Goal: Task Accomplishment & Management: Use online tool/utility

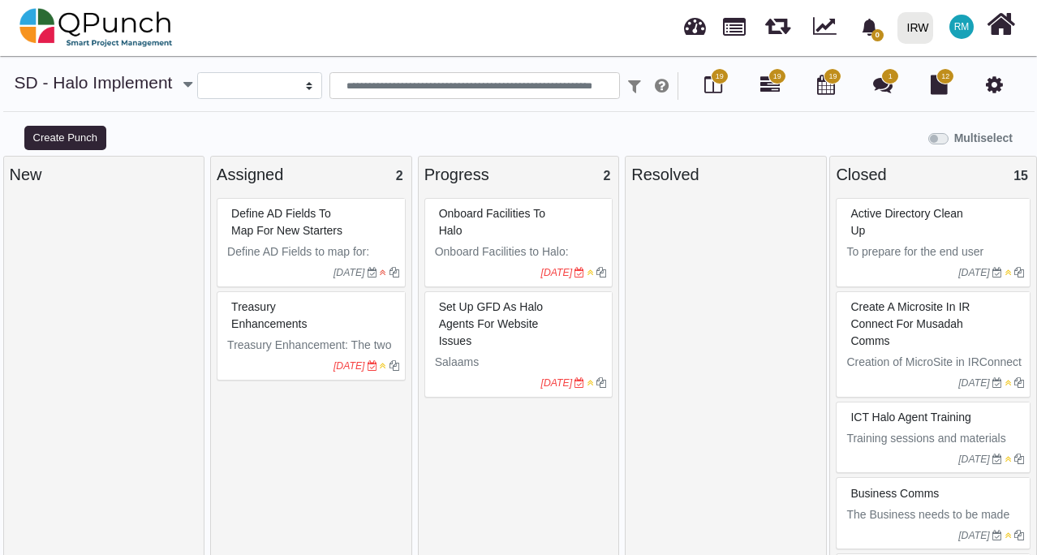
select select
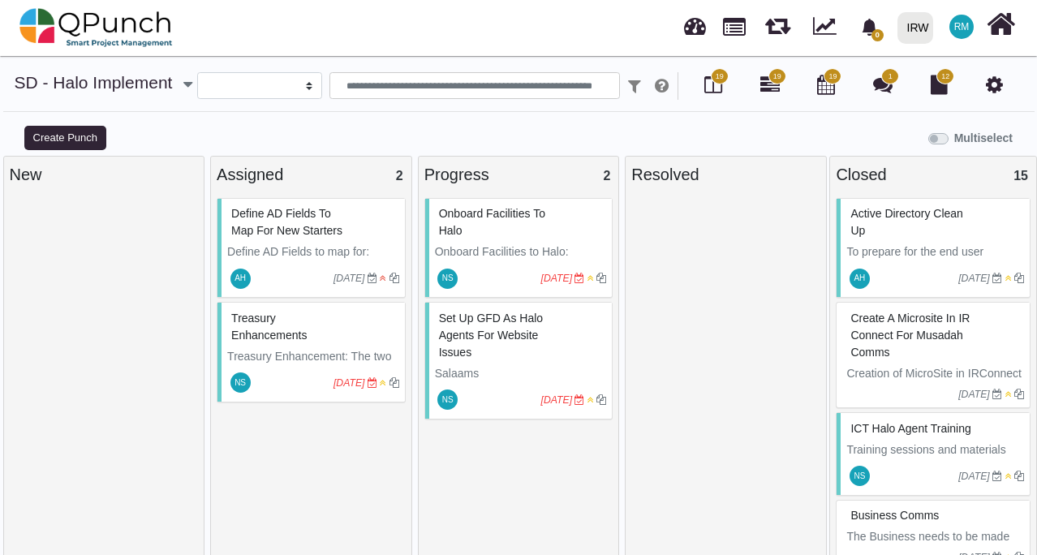
click at [310, 236] on span "Define AD Fields to map for new Starters" at bounding box center [286, 222] width 111 height 30
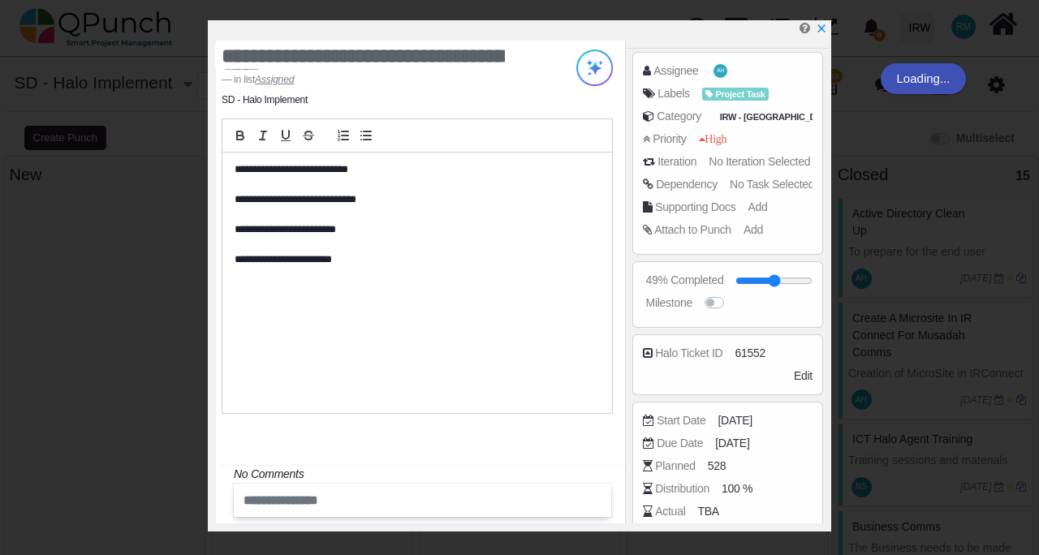
scroll to position [159, 0]
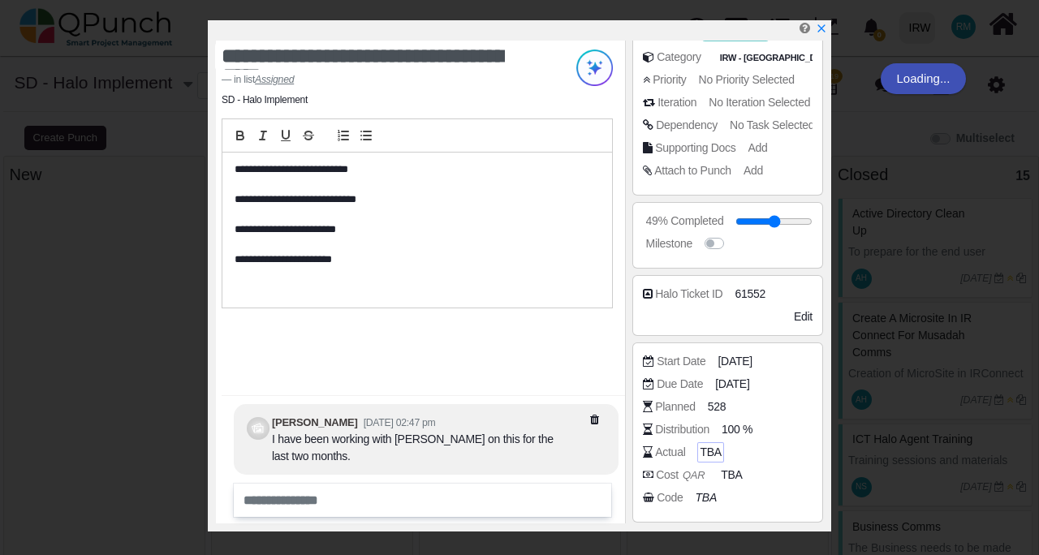
click at [711, 449] on span "TBA" at bounding box center [709, 452] width 21 height 17
click at [711, 439] on div "Distribution 100 %" at bounding box center [728, 432] width 170 height 23
click at [708, 447] on span "TBA" at bounding box center [709, 452] width 21 height 17
click at [701, 447] on span "TBA" at bounding box center [709, 452] width 21 height 17
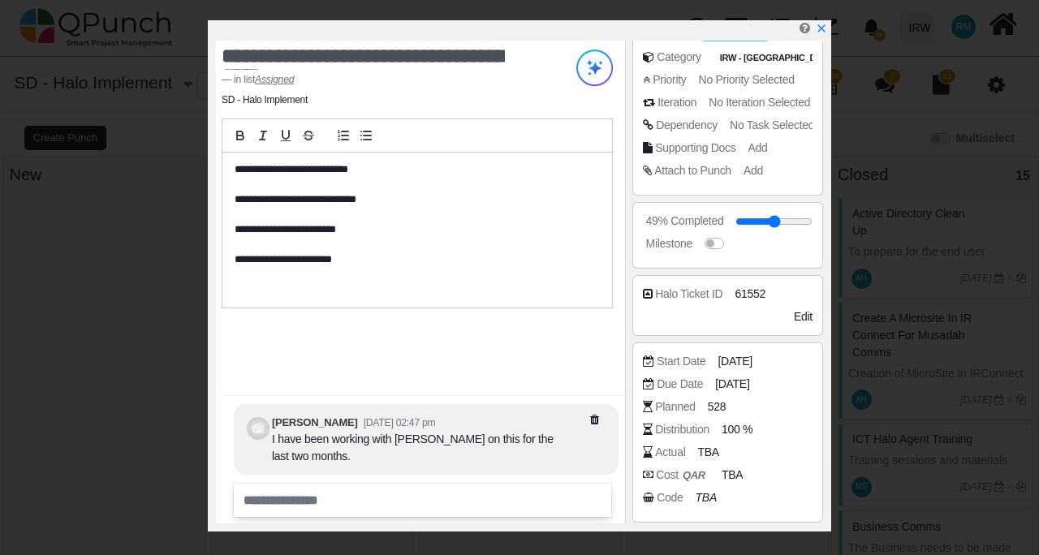
click at [685, 441] on div "Distribution 100 %" at bounding box center [728, 432] width 170 height 23
click at [659, 447] on div "Actual" at bounding box center [670, 452] width 30 height 17
drag, startPoint x: 659, startPoint y: 447, endPoint x: 678, endPoint y: 449, distance: 18.7
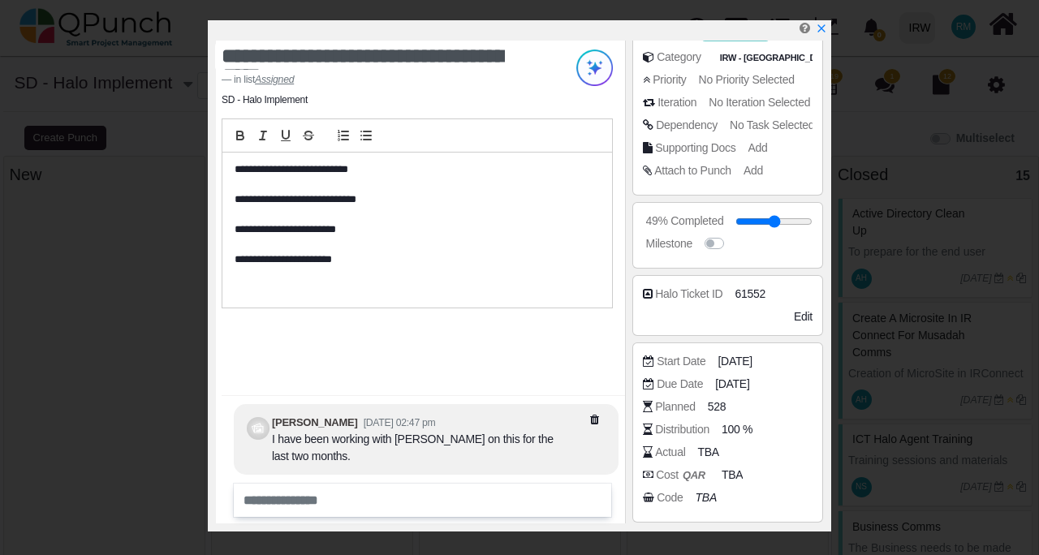
click at [659, 447] on div "Actual" at bounding box center [670, 452] width 30 height 17
click at [681, 450] on div "Actual" at bounding box center [670, 452] width 30 height 17
click at [699, 445] on span "TBA" at bounding box center [709, 452] width 21 height 17
click at [711, 445] on span "TBA" at bounding box center [709, 452] width 21 height 17
drag, startPoint x: 718, startPoint y: 445, endPoint x: 728, endPoint y: 445, distance: 9.7
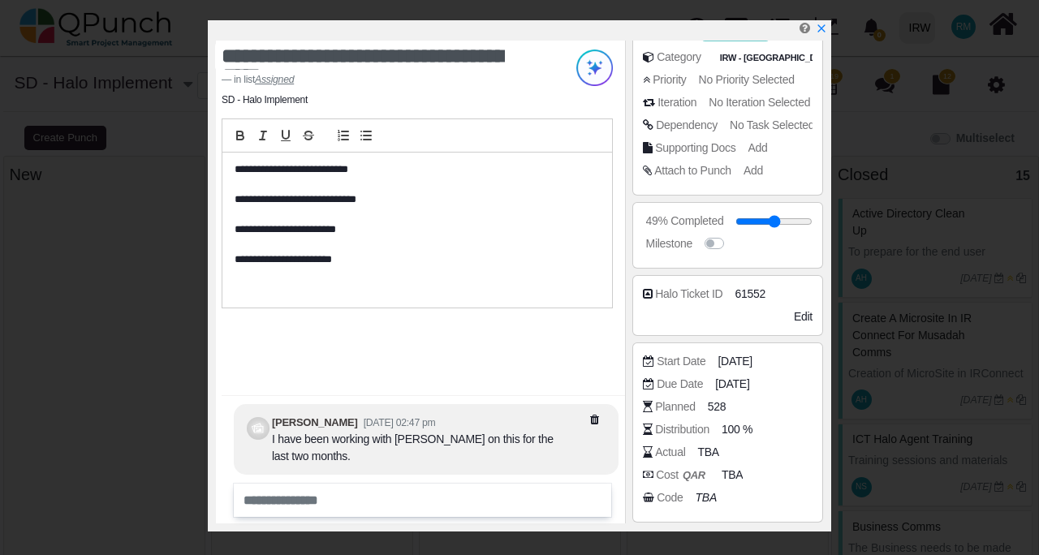
click at [718, 445] on div "TBA" at bounding box center [707, 452] width 21 height 17
click at [711, 449] on span "TBA" at bounding box center [709, 452] width 21 height 17
click at [732, 423] on span "100 %" at bounding box center [739, 429] width 31 height 17
click at [703, 449] on span "TBA" at bounding box center [709, 452] width 21 height 17
click at [709, 454] on span "TBA" at bounding box center [709, 452] width 21 height 17
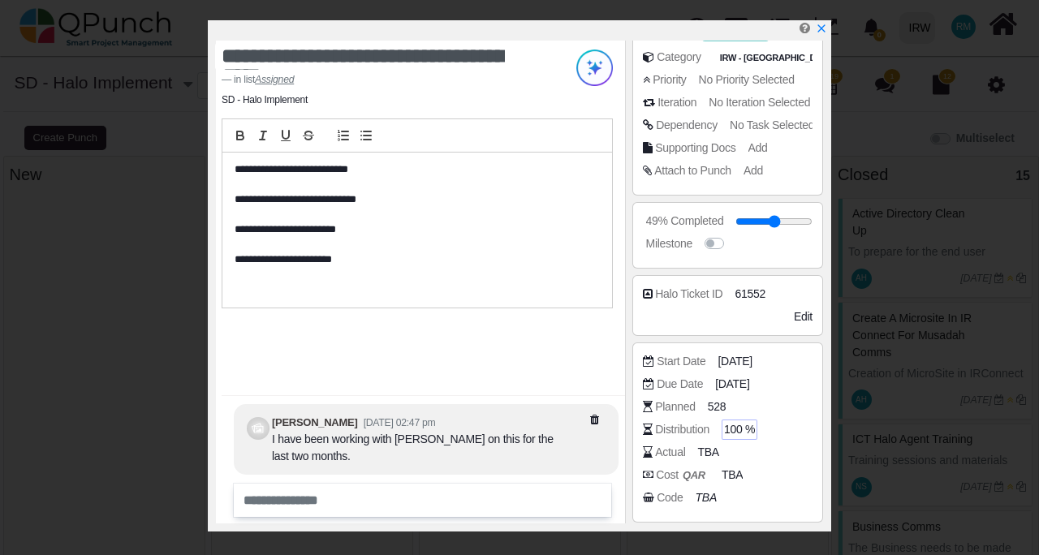
click at [742, 432] on span "100 %" at bounding box center [739, 429] width 31 height 17
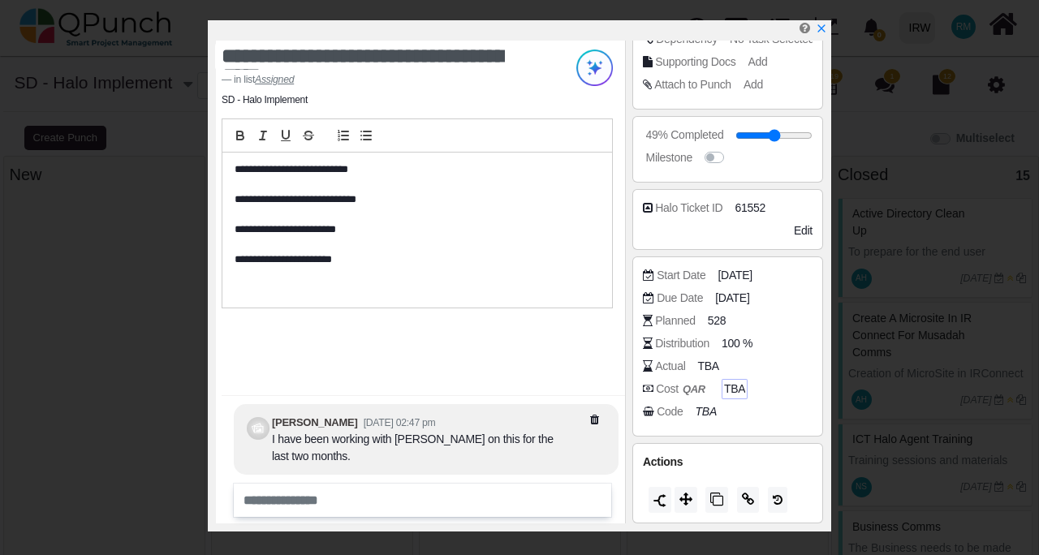
click at [727, 389] on span "TBA" at bounding box center [734, 389] width 21 height 17
click at [704, 362] on span "TBA" at bounding box center [709, 366] width 21 height 17
click at [706, 370] on span "TBA" at bounding box center [709, 366] width 21 height 17
click at [745, 339] on span "100 %" at bounding box center [739, 343] width 31 height 17
click at [795, 345] on input "**" at bounding box center [766, 344] width 83 height 16
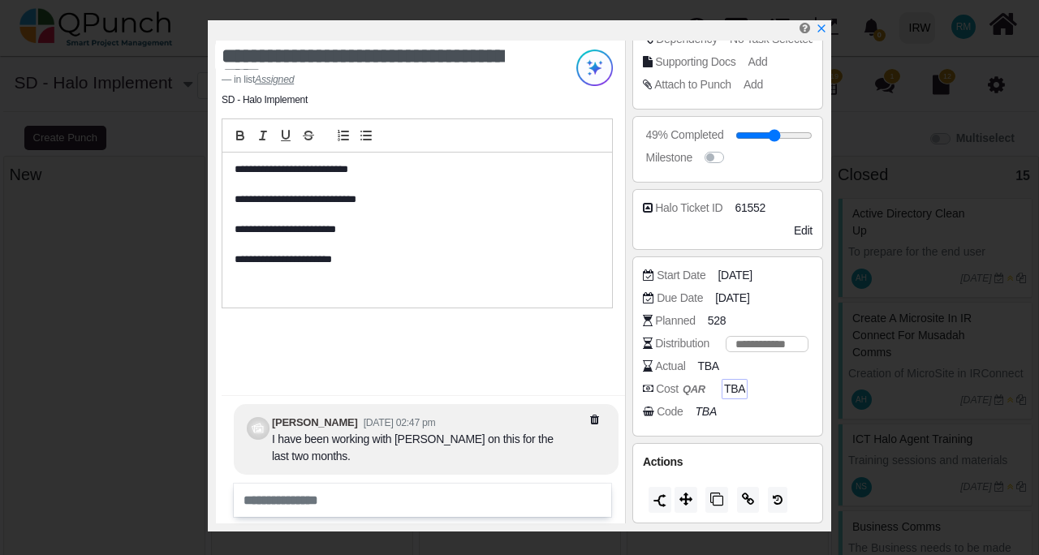
click at [795, 345] on input "**" at bounding box center [766, 344] width 83 height 16
type input "*"
type input "**"
click at [697, 364] on div "TBA" at bounding box center [710, 366] width 26 height 20
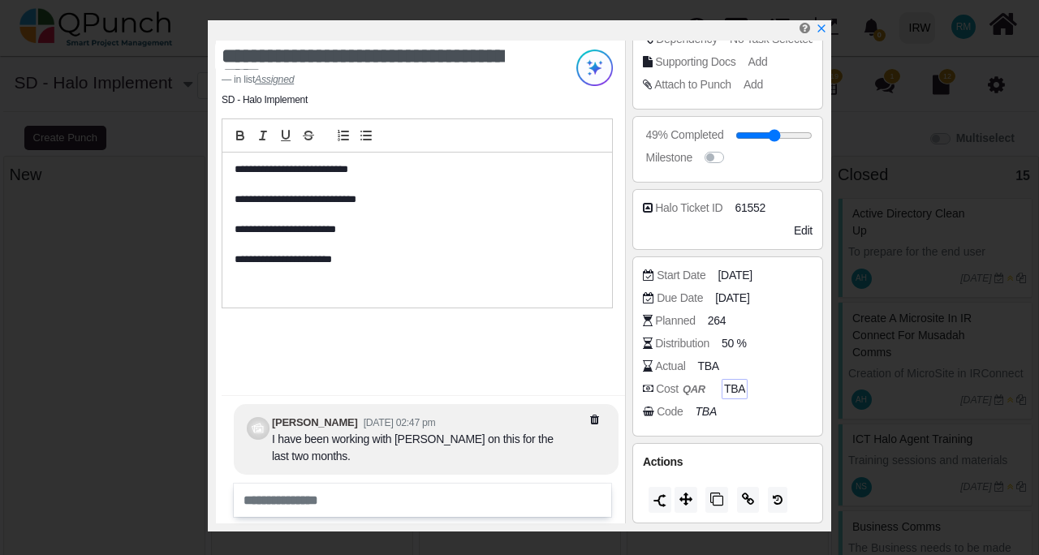
click at [725, 364] on div "Actual TBA" at bounding box center [732, 366] width 178 height 16
click at [735, 393] on span "TBA" at bounding box center [734, 389] width 21 height 17
click at [712, 361] on span "TBA" at bounding box center [709, 366] width 21 height 17
click at [736, 337] on span "50 %" at bounding box center [736, 343] width 25 height 17
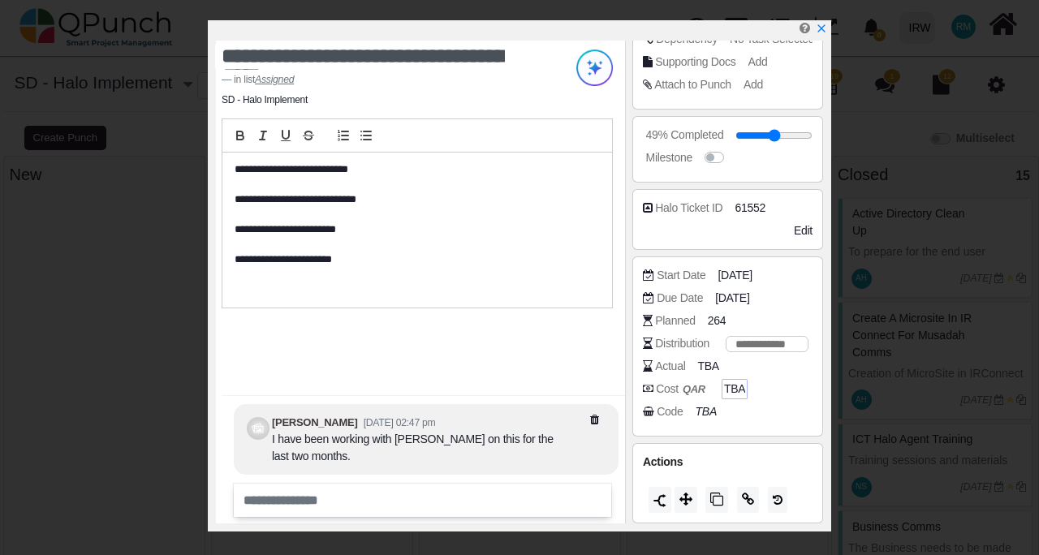
type input "*"
type input "***"
click at [708, 368] on span "TBA" at bounding box center [709, 366] width 21 height 17
drag, startPoint x: 670, startPoint y: 368, endPoint x: 656, endPoint y: 368, distance: 14.6
click at [670, 368] on div "Actual" at bounding box center [670, 366] width 30 height 17
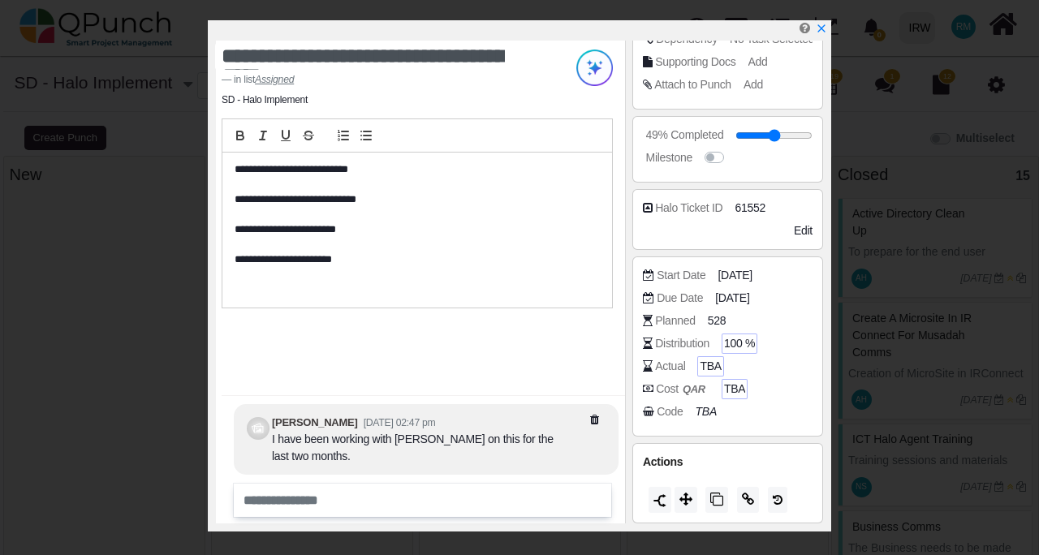
click at [707, 364] on span "TBA" at bounding box center [709, 366] width 21 height 17
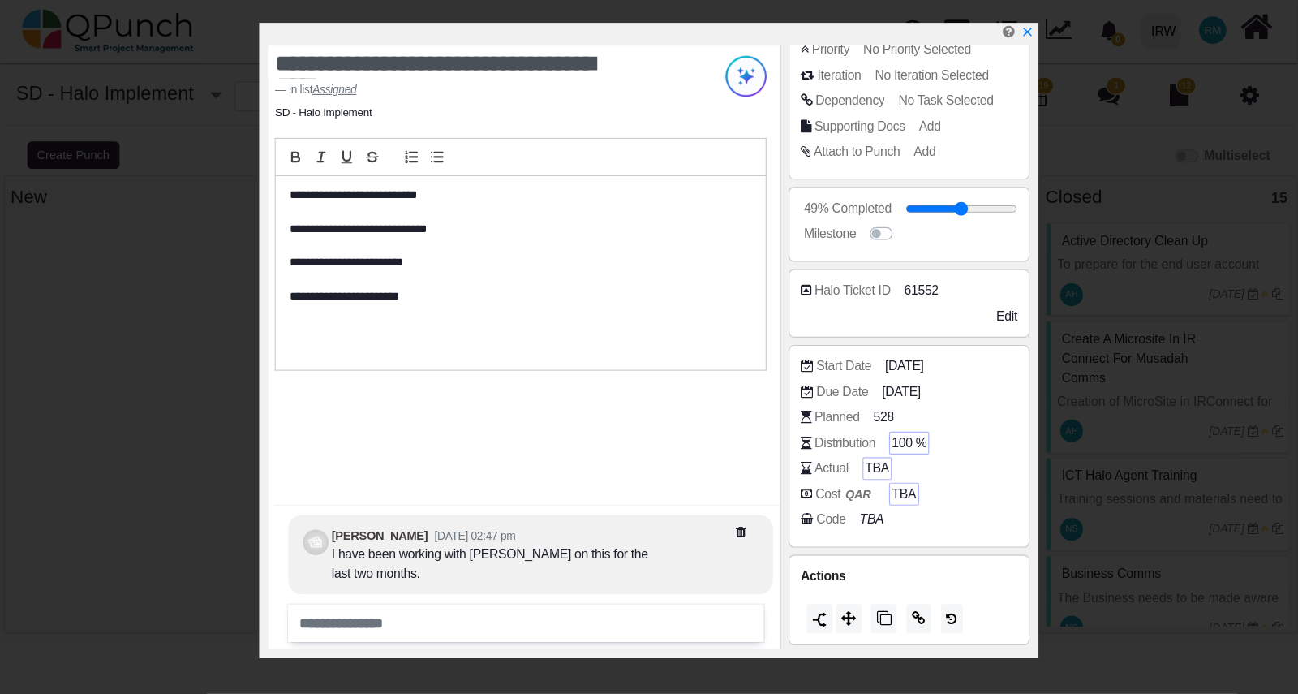
scroll to position [191, 0]
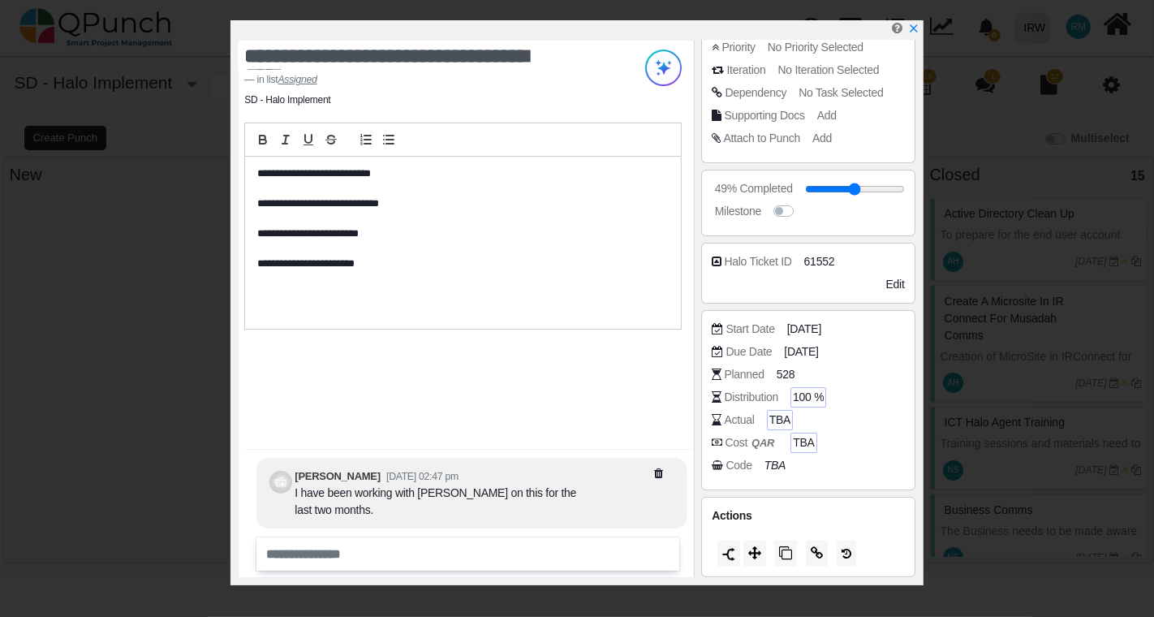
click at [779, 414] on span "TBA" at bounding box center [779, 419] width 21 height 17
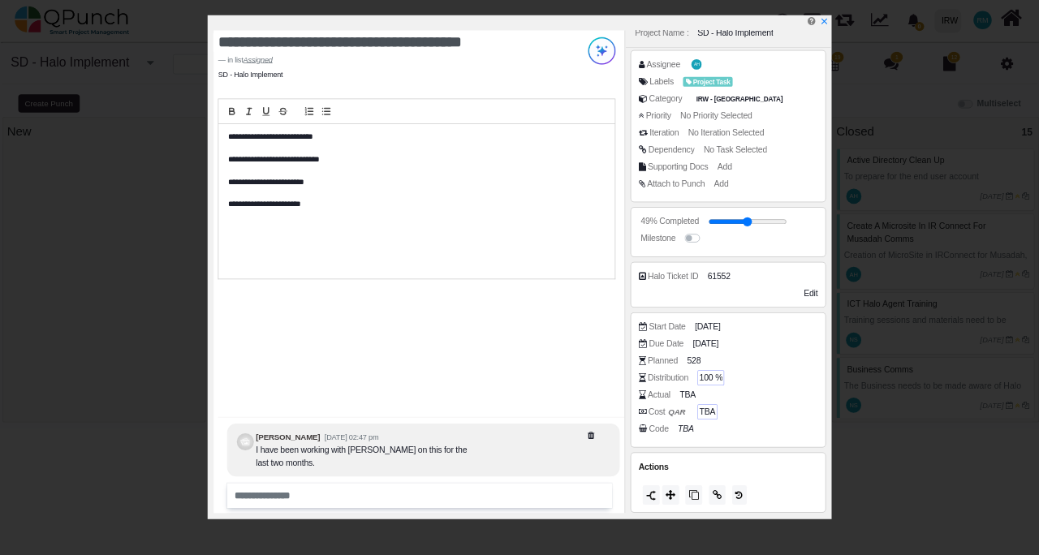
scroll to position [0, 0]
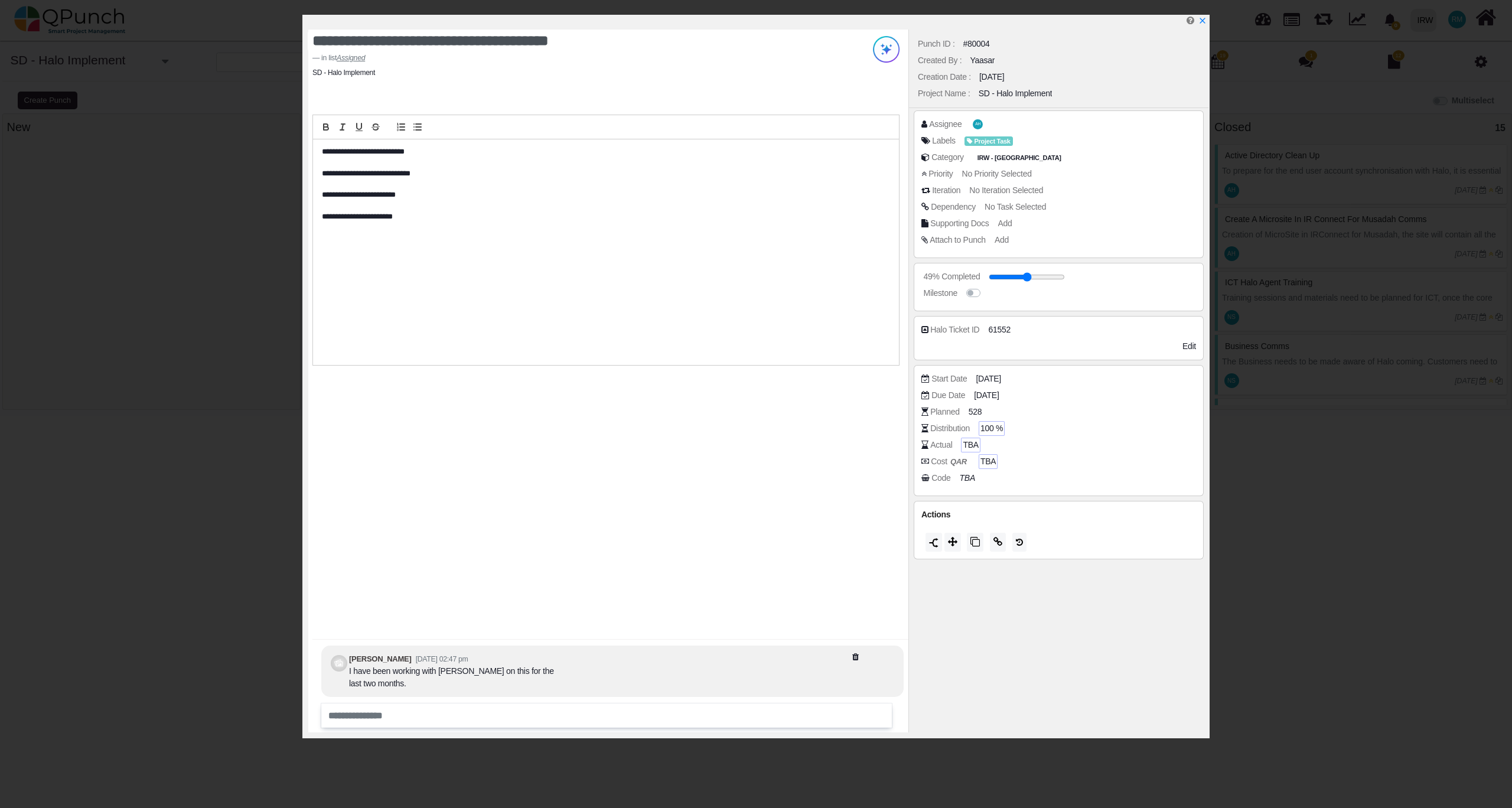
click at [754, 403] on span "TBA" at bounding box center [970, 445] width 15 height 12
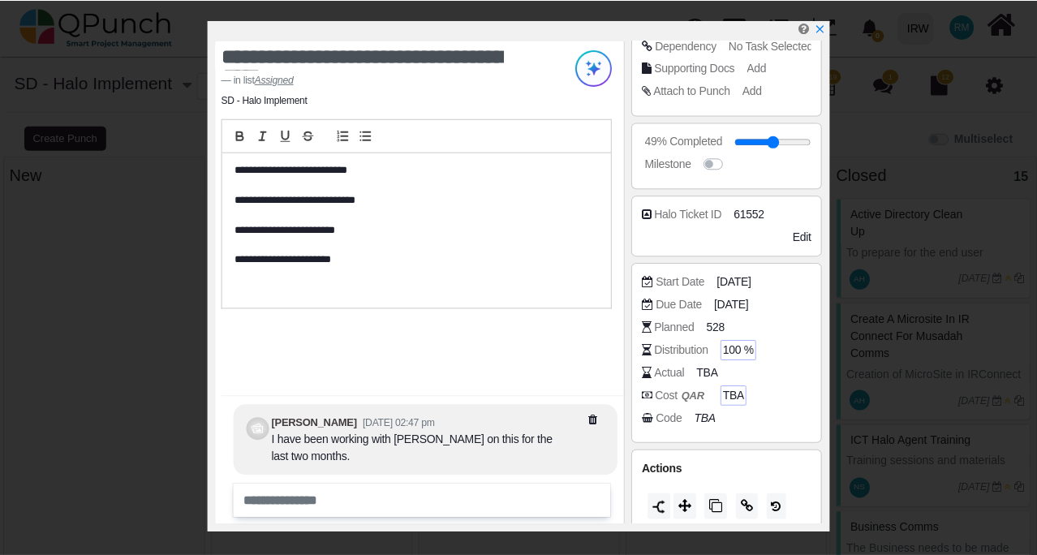
scroll to position [243, 0]
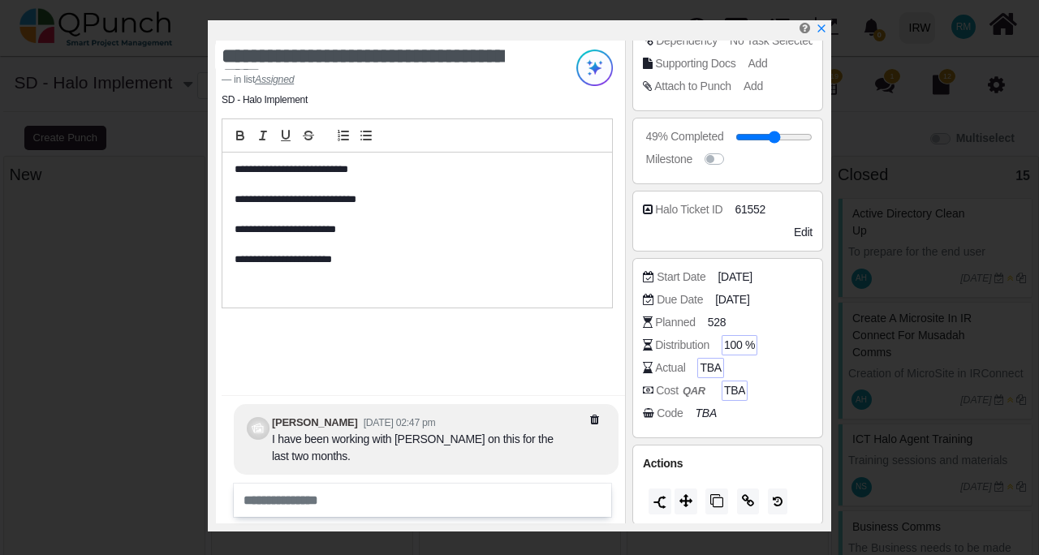
click at [708, 364] on span "TBA" at bounding box center [709, 367] width 21 height 17
click at [703, 361] on span "TBA" at bounding box center [709, 367] width 21 height 17
click at [715, 361] on span "TBA" at bounding box center [709, 367] width 21 height 17
click at [819, 34] on icon "x" at bounding box center [820, 29] width 13 height 13
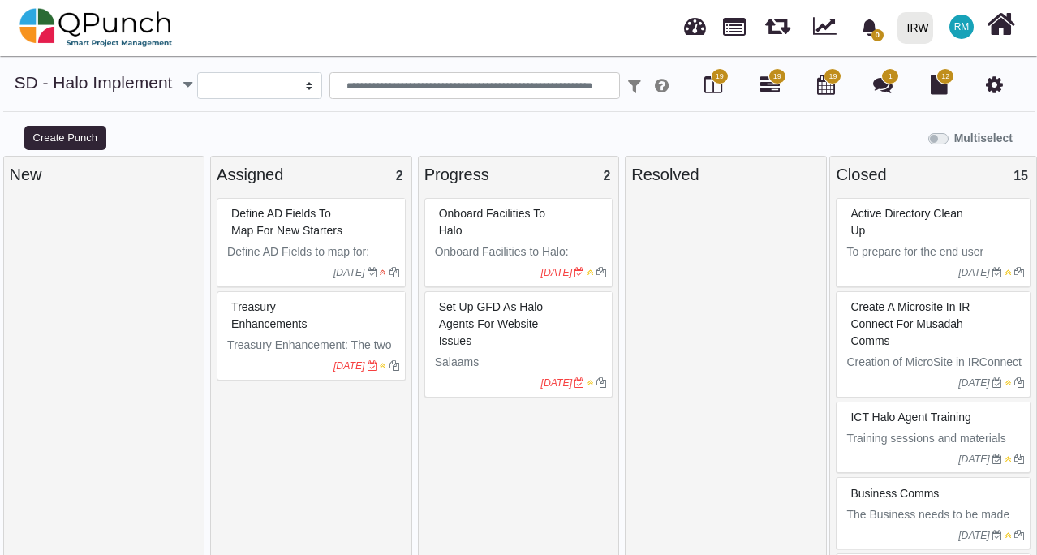
select select
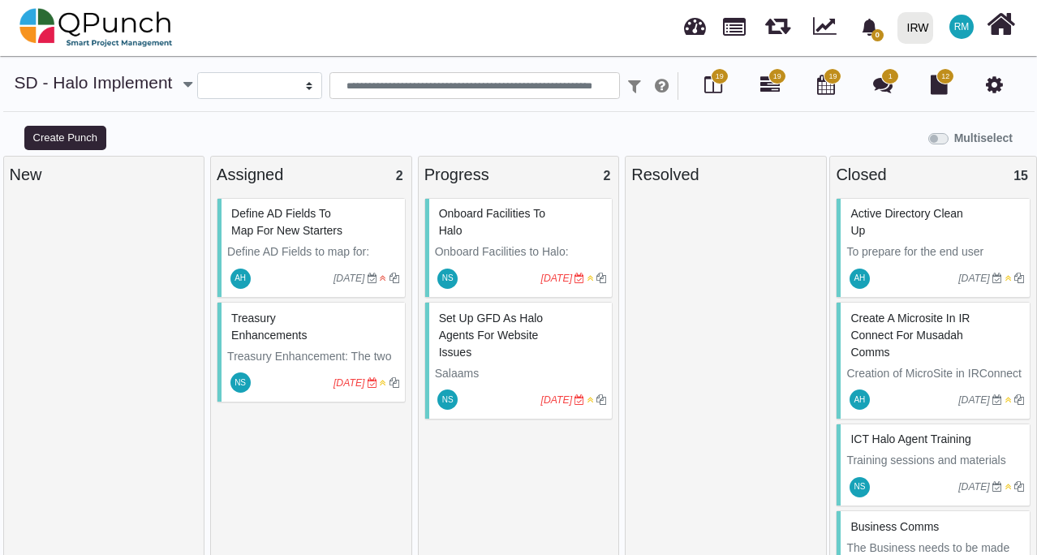
click at [289, 230] on span "Define AD Fields to map for new Starters" at bounding box center [286, 222] width 111 height 30
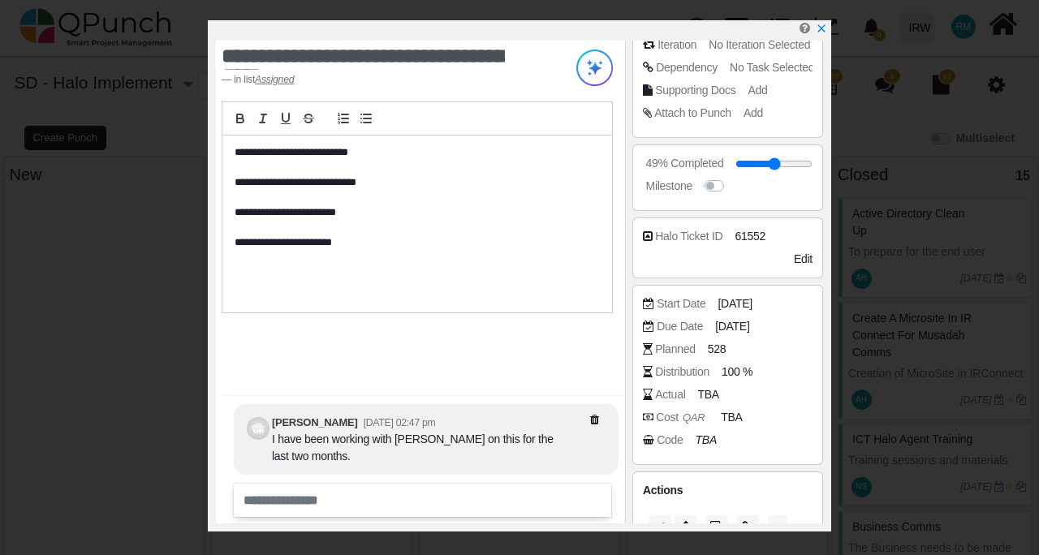
scroll to position [245, 0]
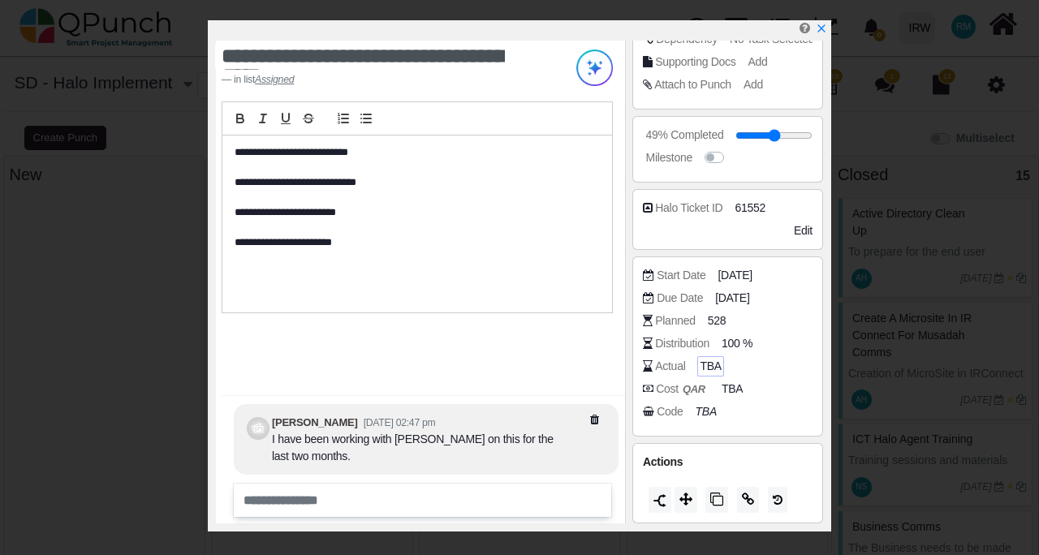
click at [709, 362] on span "TBA" at bounding box center [709, 366] width 21 height 17
click at [709, 364] on span "TBA" at bounding box center [709, 366] width 21 height 17
click at [708, 368] on span "TBA" at bounding box center [709, 366] width 21 height 17
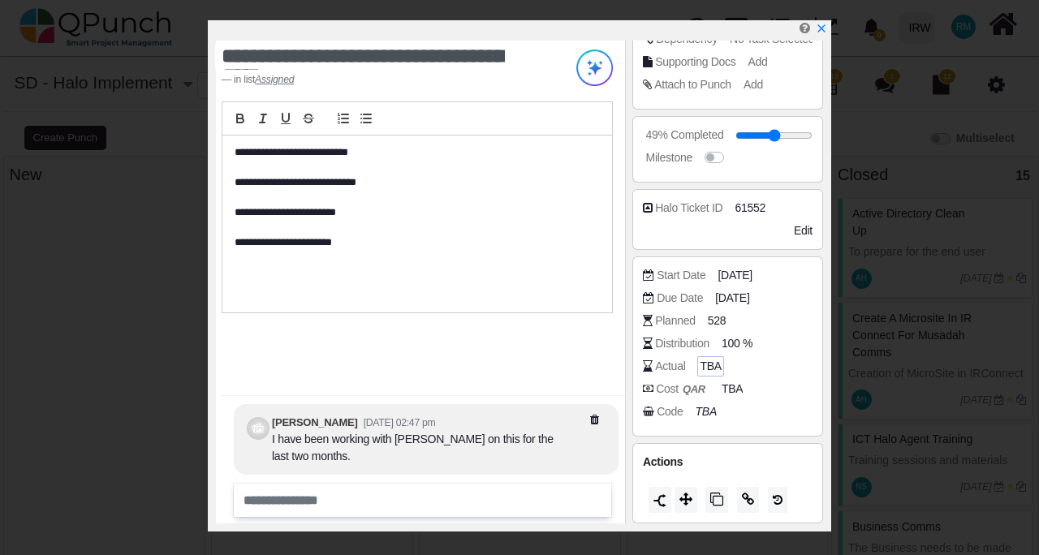
click at [708, 368] on span "TBA" at bounding box center [709, 366] width 21 height 17
click at [701, 364] on span "TBA" at bounding box center [709, 366] width 21 height 17
click at [686, 364] on div "Actual TBA" at bounding box center [732, 366] width 178 height 16
click at [663, 365] on div "Actual" at bounding box center [670, 366] width 30 height 17
click at [703, 368] on span "TBA" at bounding box center [709, 366] width 21 height 17
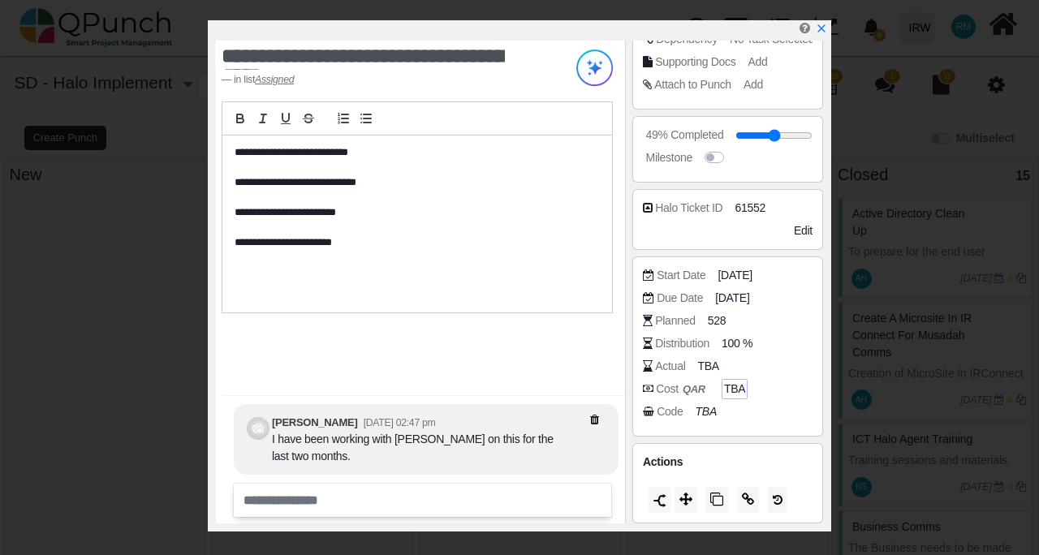
click at [737, 387] on span "TBA" at bounding box center [734, 389] width 21 height 17
click at [709, 413] on icon "TBA" at bounding box center [708, 411] width 21 height 13
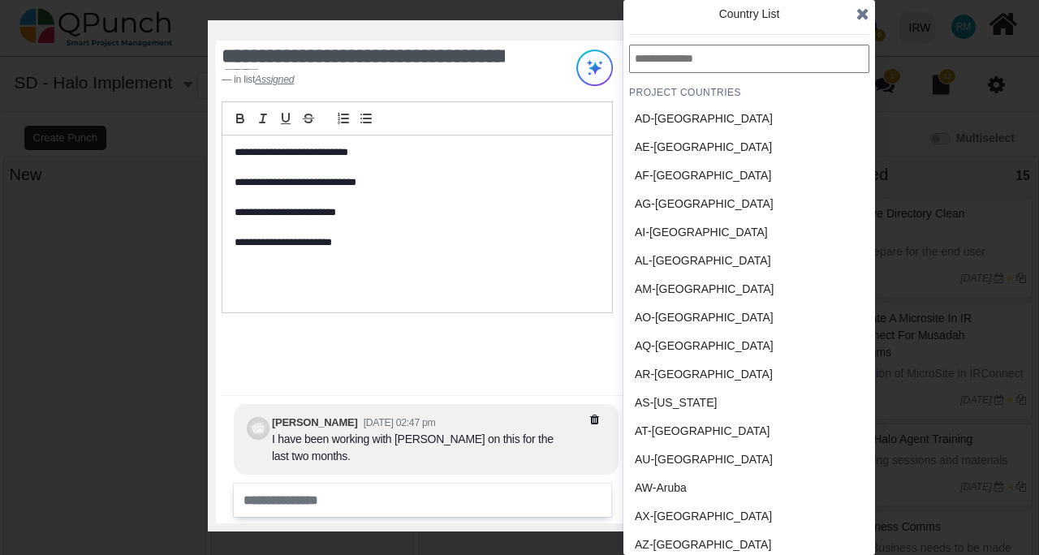
click at [570, 376] on div "**********" at bounding box center [420, 282] width 409 height 483
click at [858, 17] on icon at bounding box center [862, 14] width 13 height 16
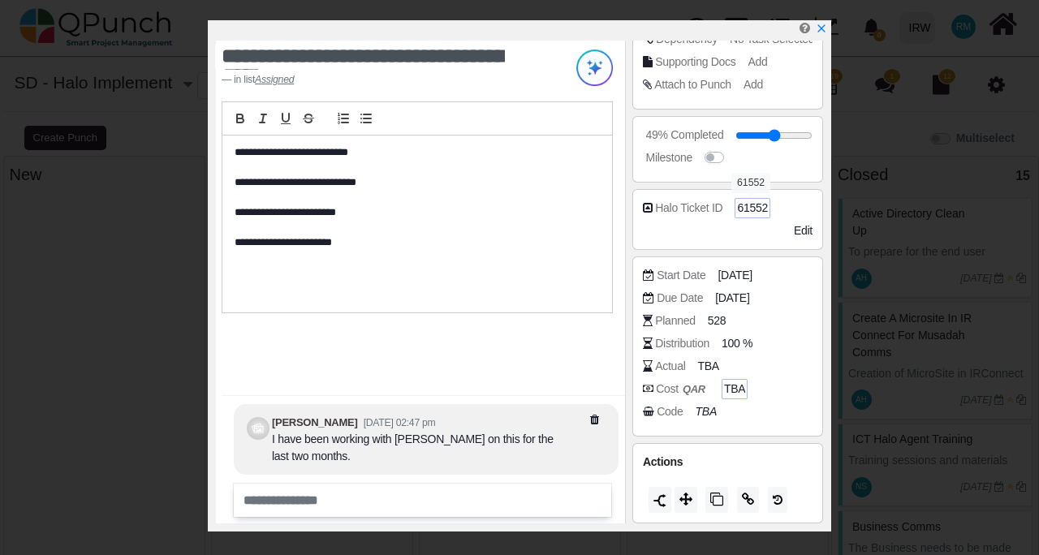
click at [750, 208] on span "61552" at bounding box center [752, 208] width 31 height 17
click at [810, 230] on span "Edit" at bounding box center [803, 230] width 19 height 13
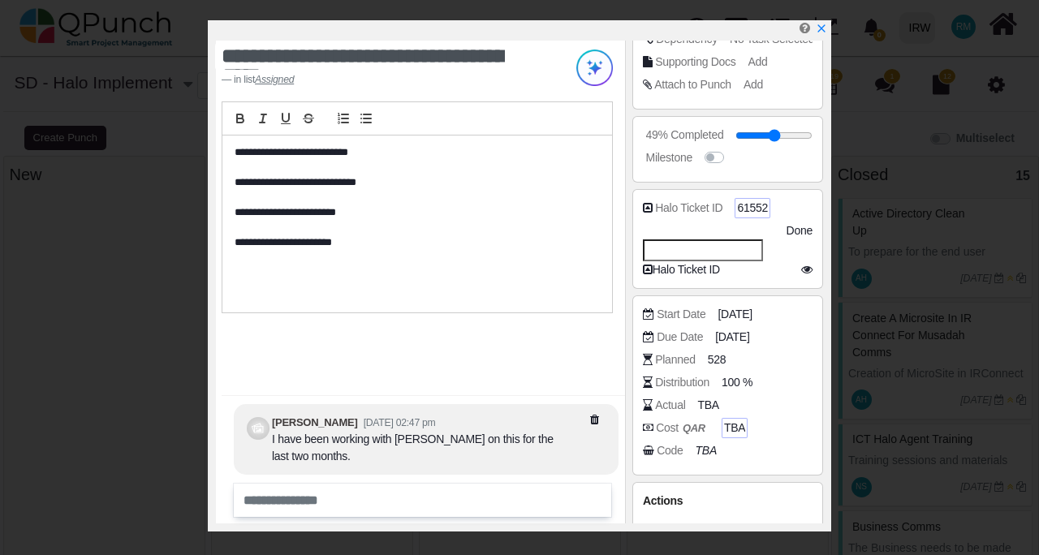
click at [801, 269] on icon at bounding box center [806, 269] width 11 height 11
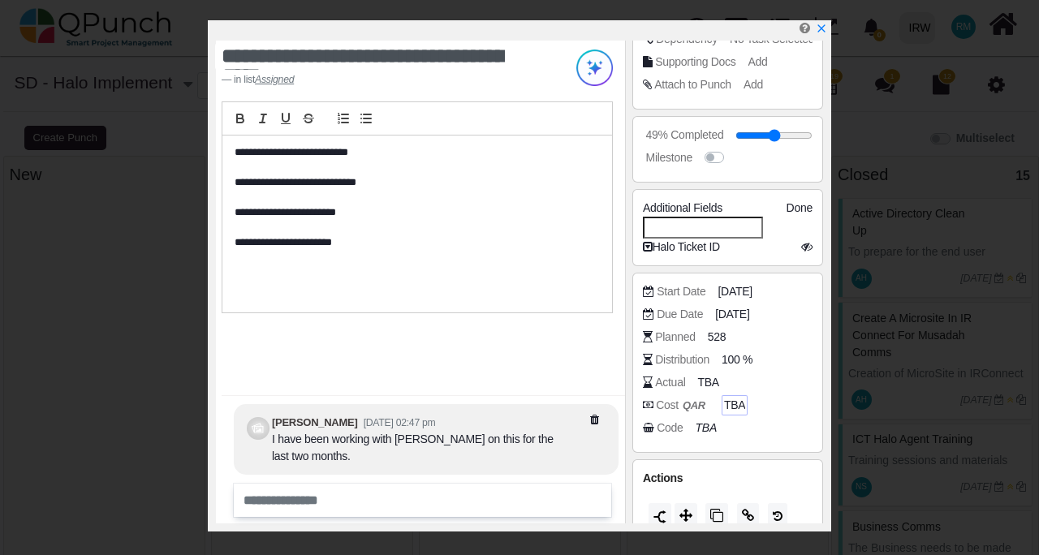
click at [776, 286] on div "Start Date [DATE]" at bounding box center [732, 291] width 178 height 16
click at [721, 287] on span "[DATE]" at bounding box center [737, 291] width 34 height 17
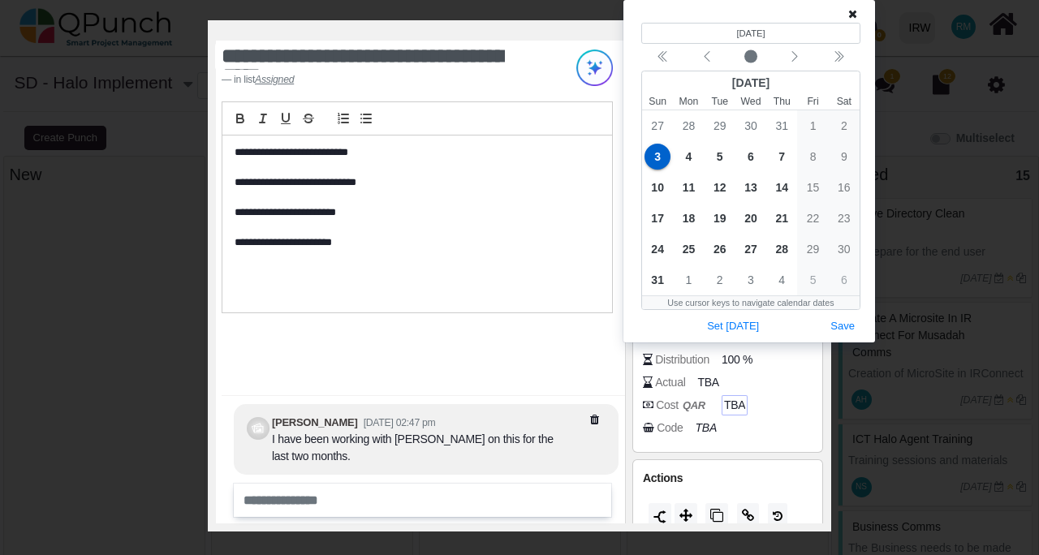
click at [804, 364] on div "Distribution 100 %" at bounding box center [732, 359] width 178 height 16
drag, startPoint x: 558, startPoint y: 338, endPoint x: 673, endPoint y: 353, distance: 115.4
click at [560, 338] on div "**********" at bounding box center [420, 282] width 409 height 483
click at [716, 382] on span "TBA" at bounding box center [709, 382] width 21 height 17
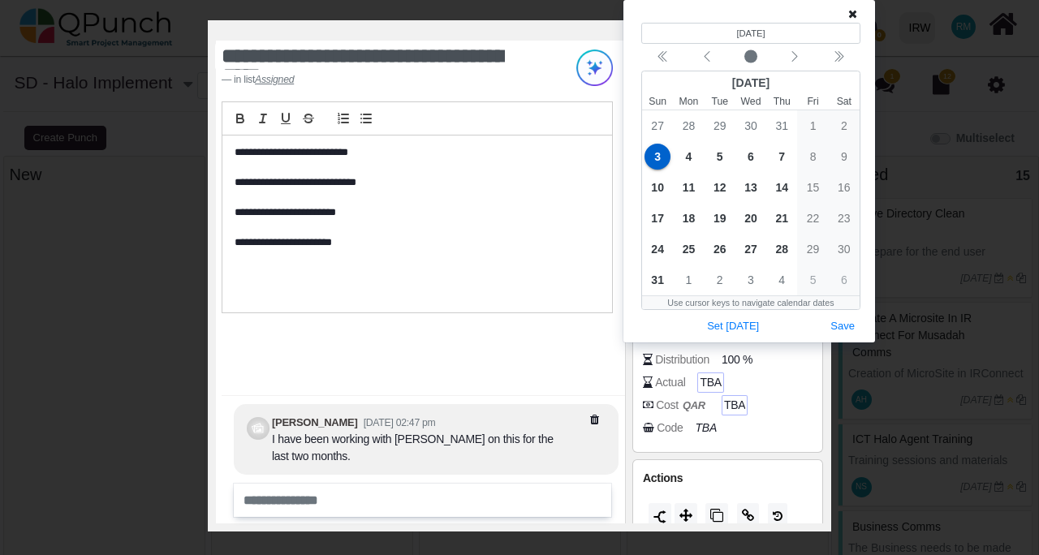
click at [714, 382] on span "TBA" at bounding box center [709, 382] width 21 height 17
click at [602, 377] on div "**********" at bounding box center [420, 282] width 409 height 483
click at [692, 385] on div "Actual TBA" at bounding box center [732, 382] width 178 height 16
click at [716, 381] on span "TBA" at bounding box center [709, 382] width 21 height 17
click at [850, 15] on icon at bounding box center [852, 13] width 9 height 11
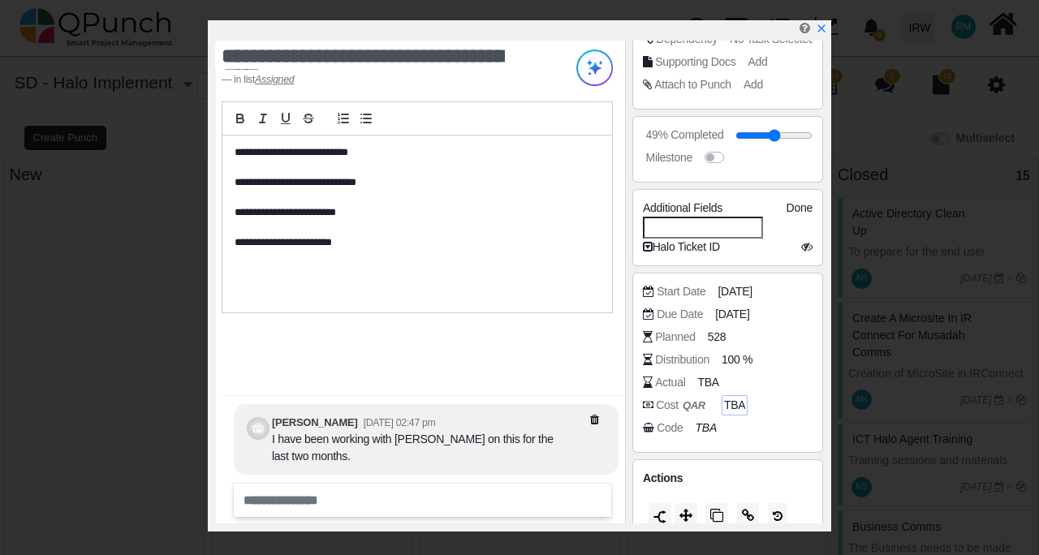
click at [670, 385] on div "Actual" at bounding box center [670, 382] width 30 height 17
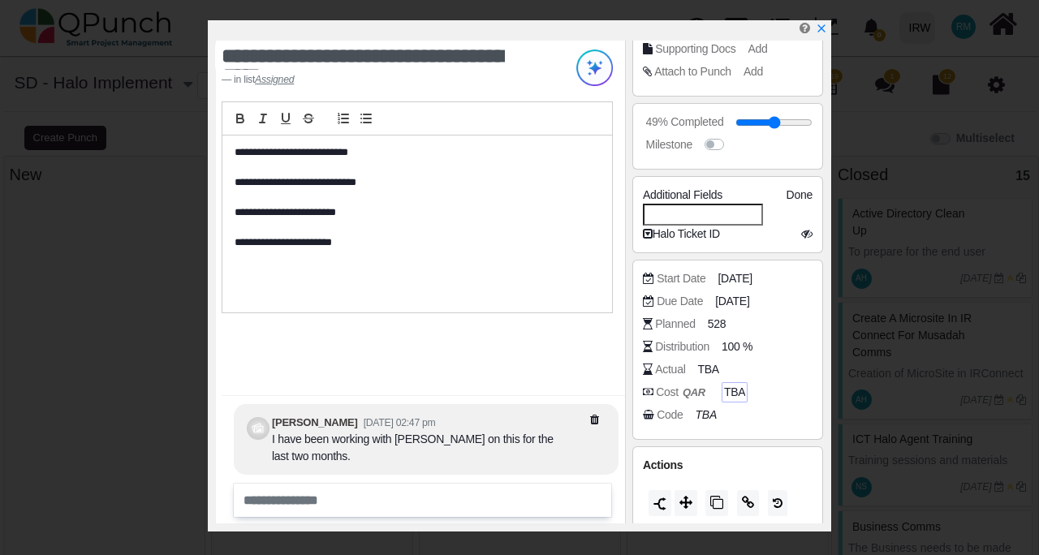
scroll to position [261, 0]
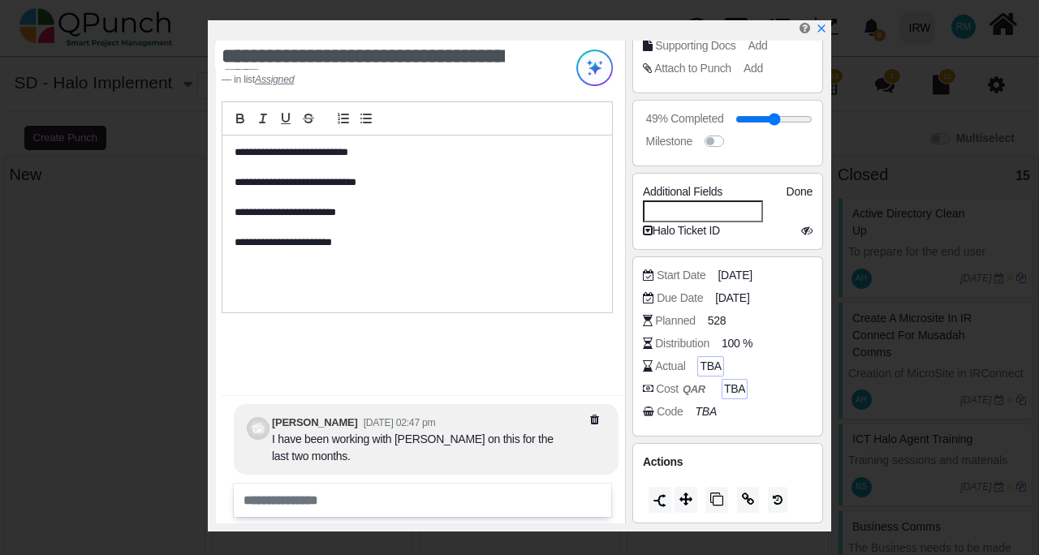
click at [705, 366] on span "TBA" at bounding box center [709, 366] width 21 height 17
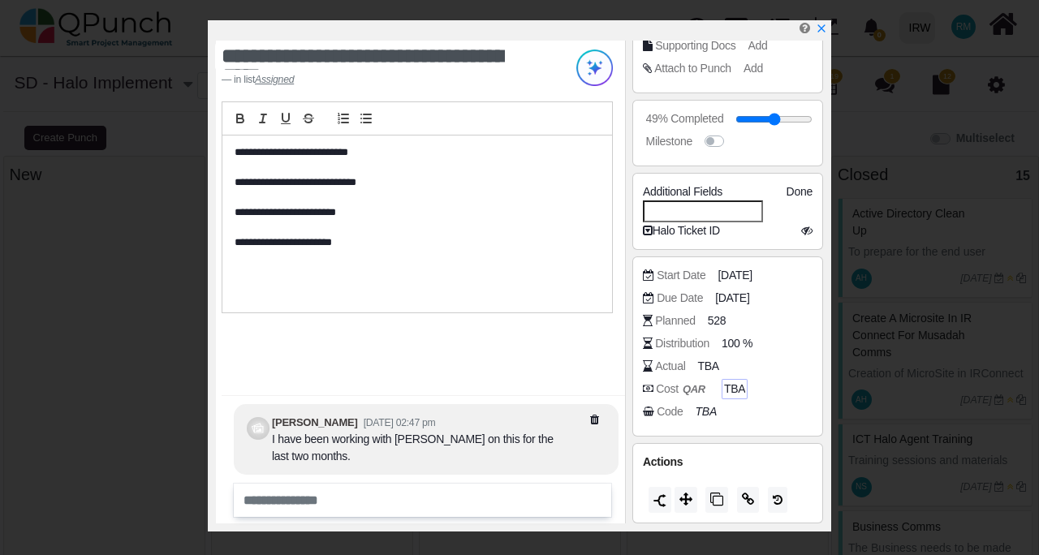
click at [596, 419] on icon at bounding box center [610, 419] width 41 height 11
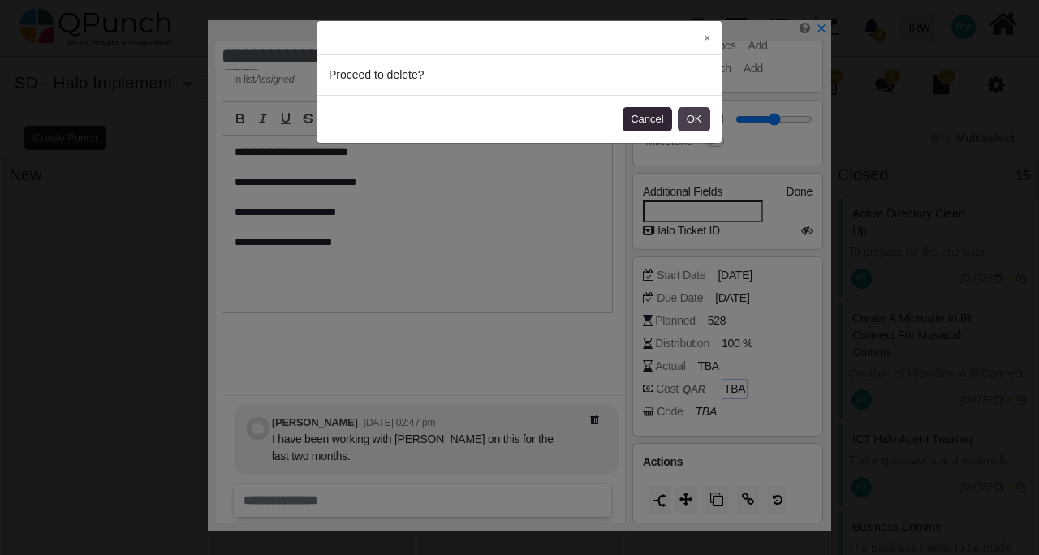
click at [695, 122] on button "OK" at bounding box center [694, 119] width 32 height 24
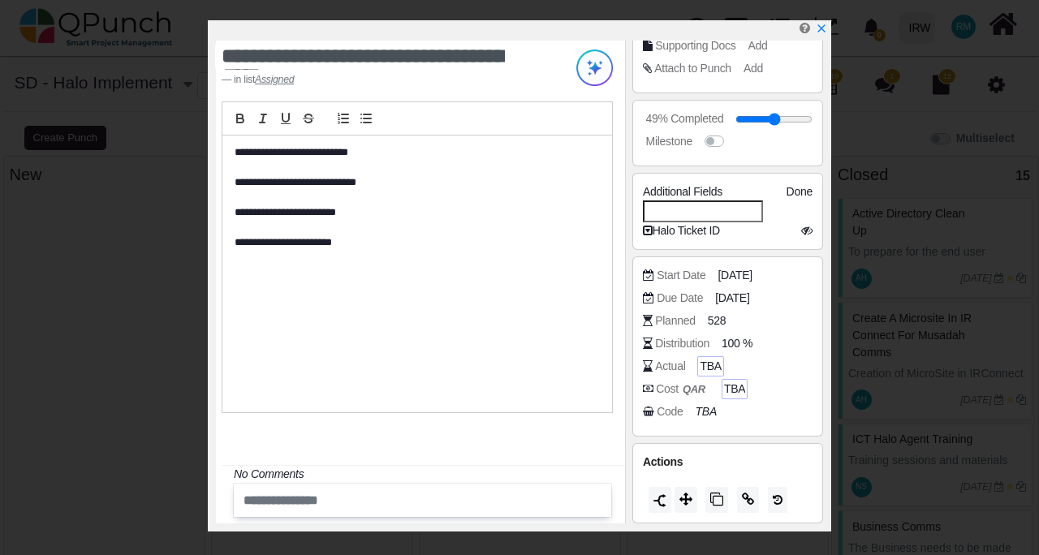
click at [711, 368] on span "TBA" at bounding box center [709, 366] width 21 height 17
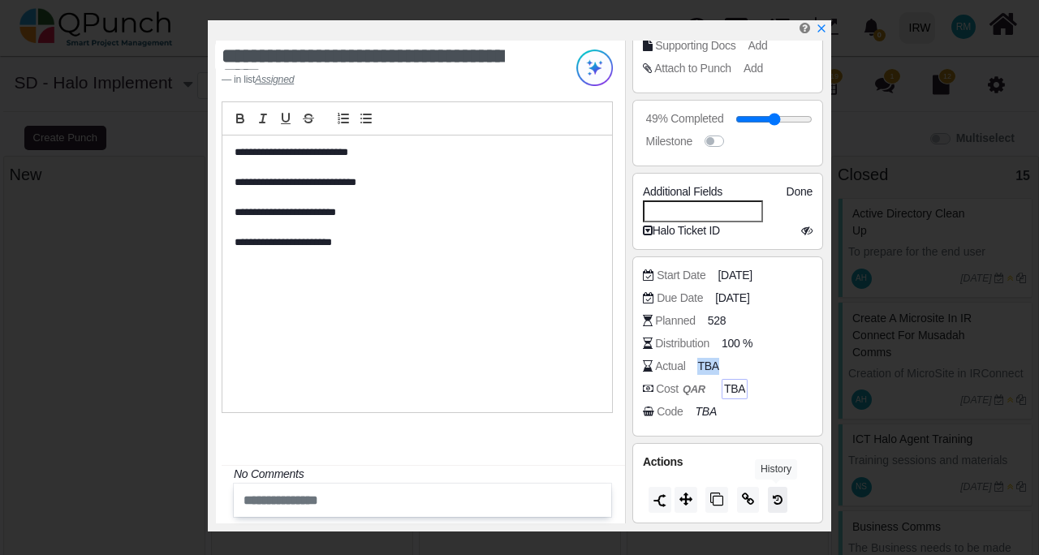
click at [779, 494] on icon at bounding box center [777, 499] width 10 height 11
click at [531, 317] on div "**********" at bounding box center [416, 274] width 389 height 277
click at [679, 230] on div "Halo Ticket ID" at bounding box center [728, 230] width 170 height 17
click at [806, 229] on icon at bounding box center [806, 230] width 11 height 11
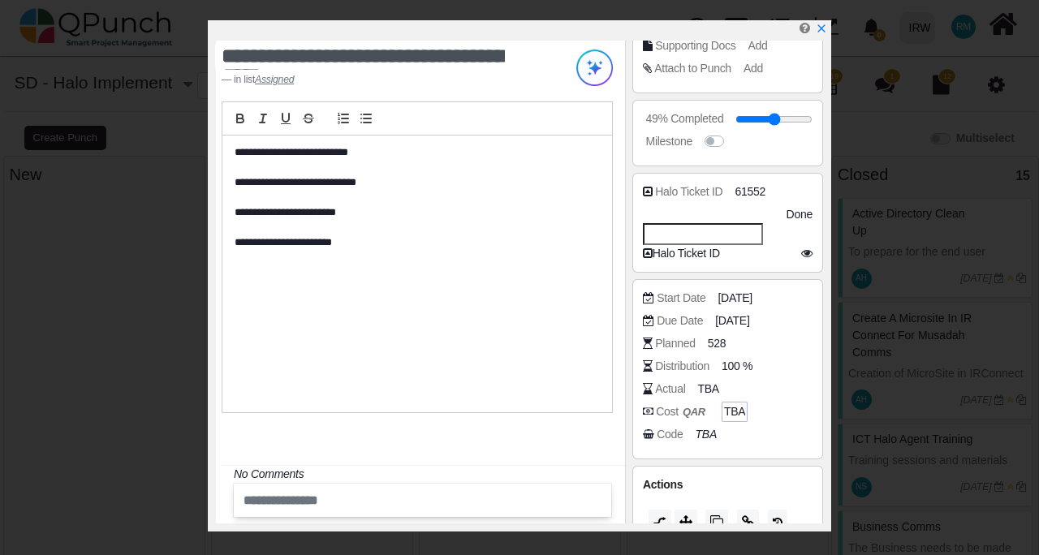
click at [797, 209] on span "Done" at bounding box center [799, 214] width 26 height 13
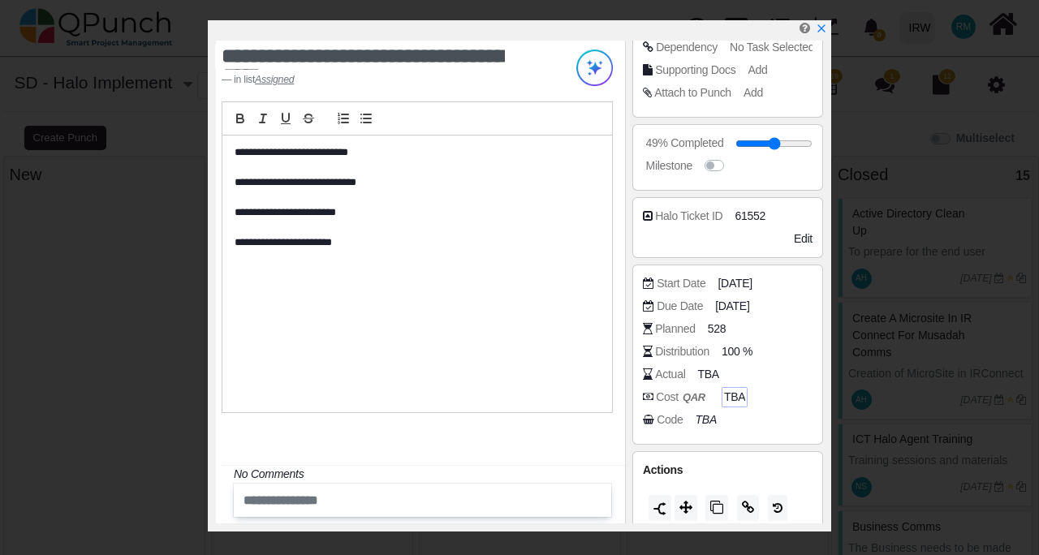
scroll to position [245, 0]
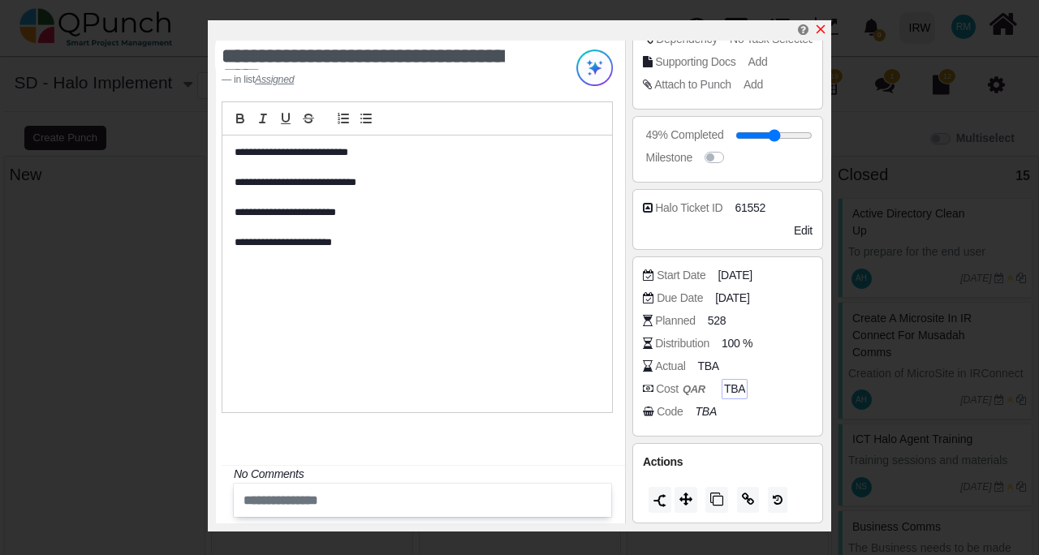
click at [820, 28] on icon "x" at bounding box center [820, 29] width 13 height 13
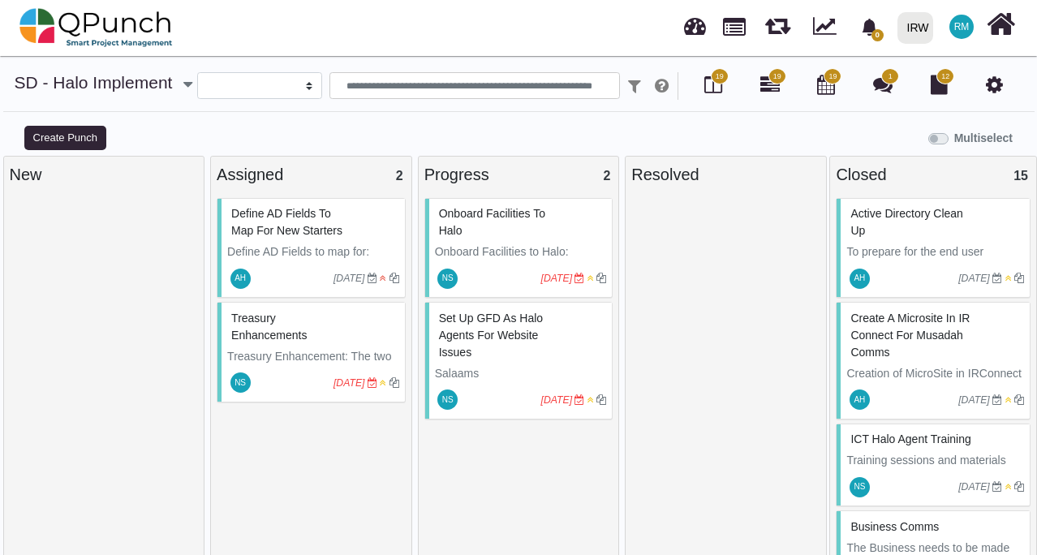
click at [278, 226] on span "Define AD Fields to map for new Starters" at bounding box center [286, 222] width 111 height 30
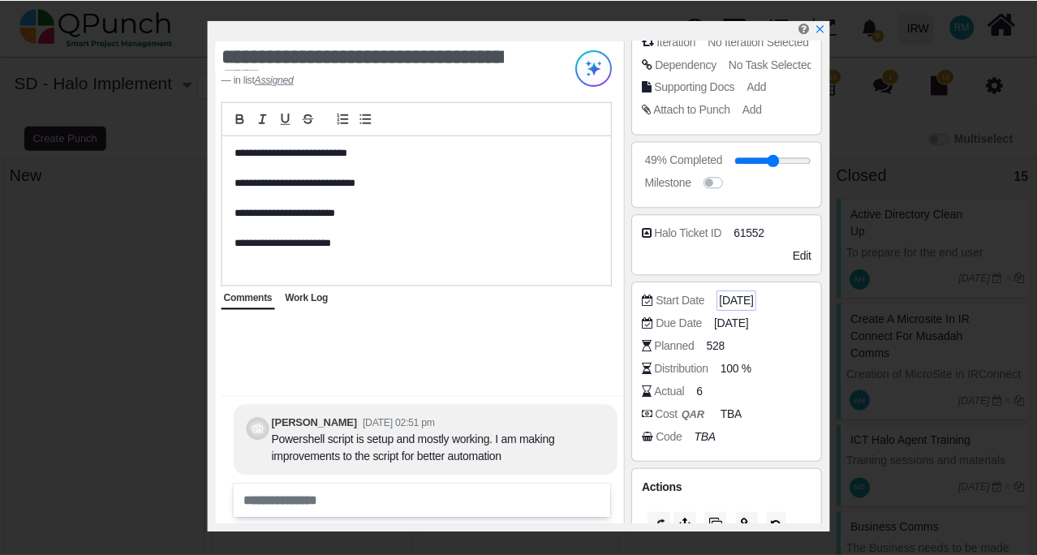
scroll to position [245, 0]
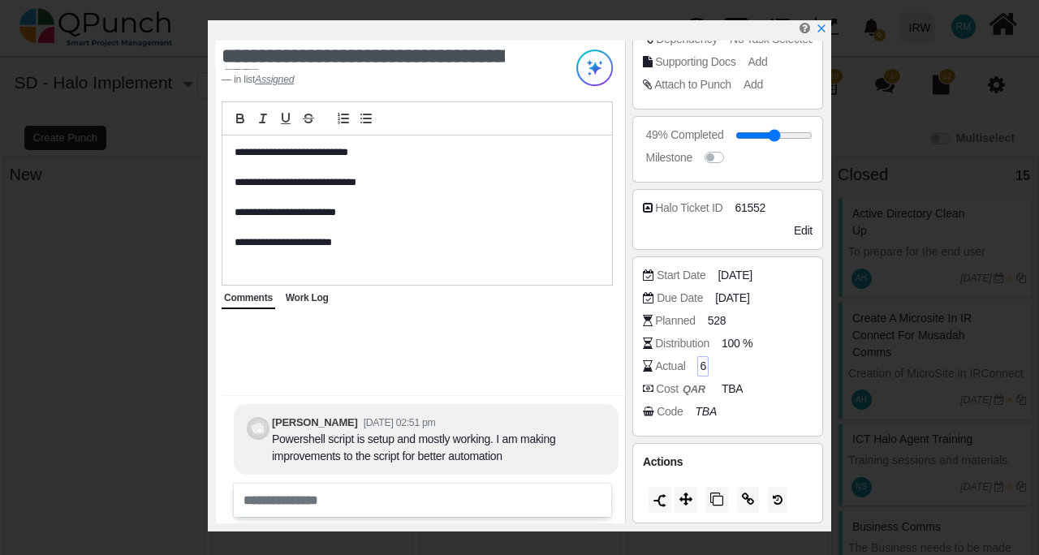
click at [703, 365] on span "6" at bounding box center [702, 366] width 6 height 17
click at [702, 365] on span "6" at bounding box center [702, 366] width 6 height 17
click at [695, 368] on div "Actual 6" at bounding box center [732, 366] width 178 height 16
click at [734, 345] on span "100 %" at bounding box center [739, 343] width 31 height 17
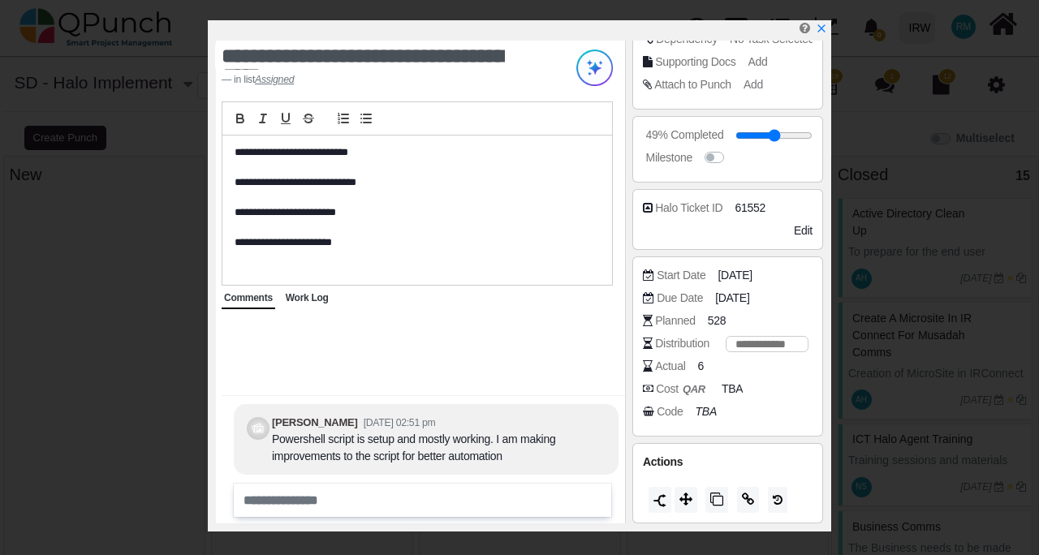
click at [704, 365] on div "Actual 6" at bounding box center [732, 366] width 178 height 16
click at [701, 368] on span "6" at bounding box center [702, 366] width 6 height 17
click at [818, 28] on icon "x" at bounding box center [820, 29] width 13 height 13
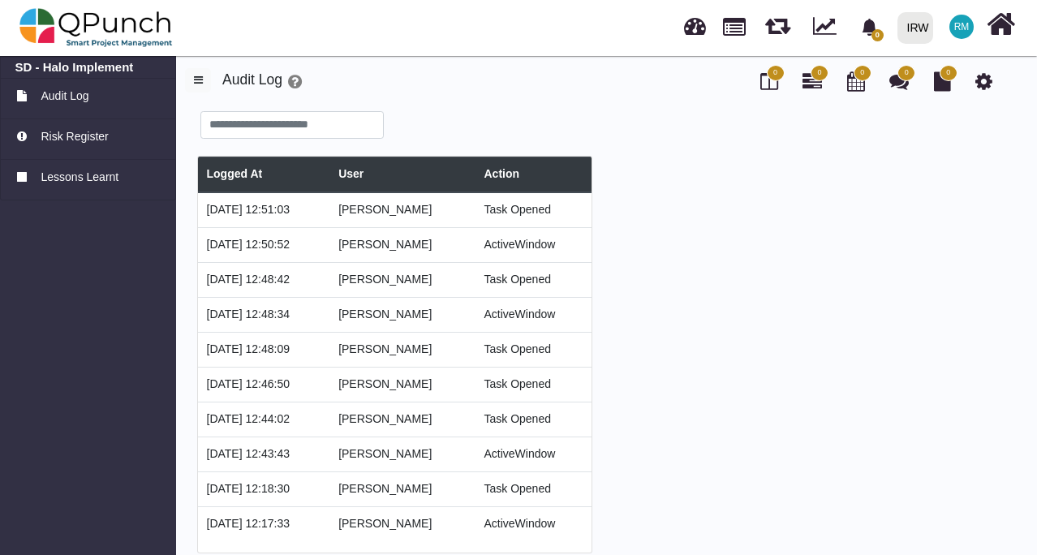
type input "******"
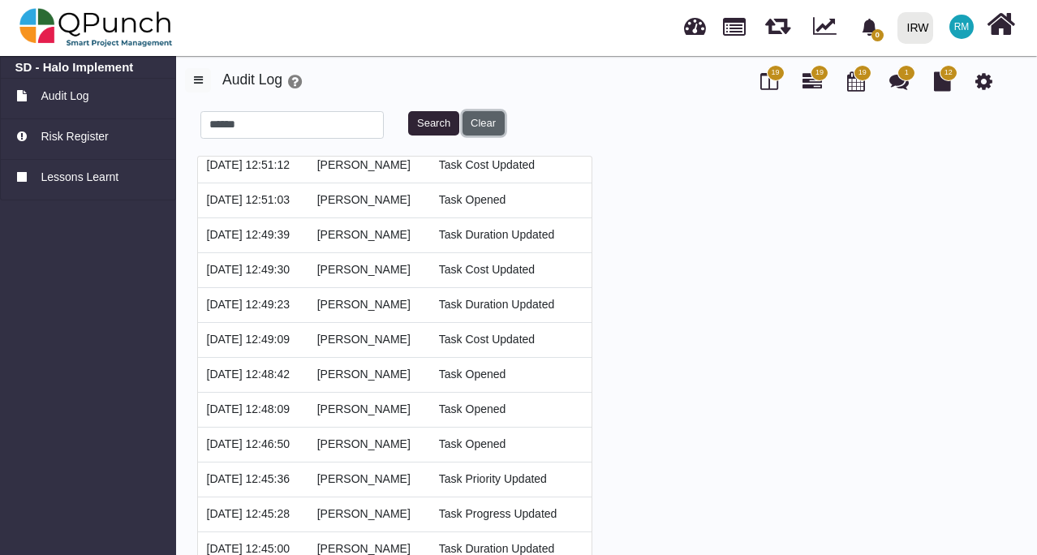
click at [471, 117] on button "Clear" at bounding box center [484, 123] width 42 height 24
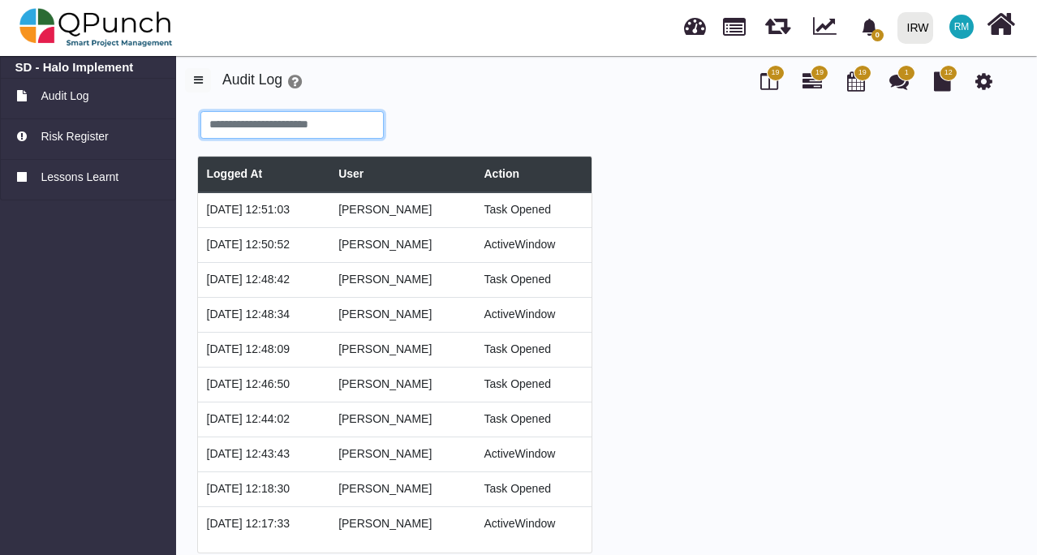
click at [347, 127] on input "text" at bounding box center [292, 125] width 184 height 28
